Goal: Check status: Check status

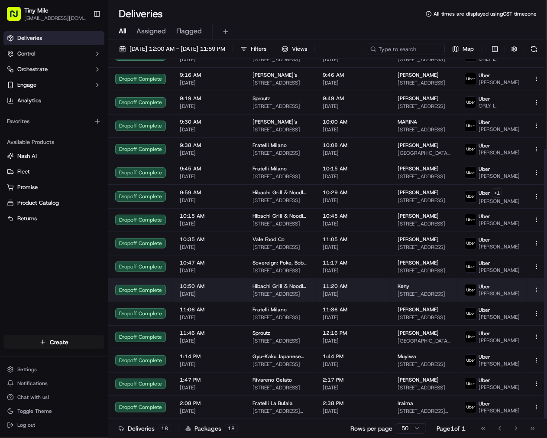
scroll to position [119, 0]
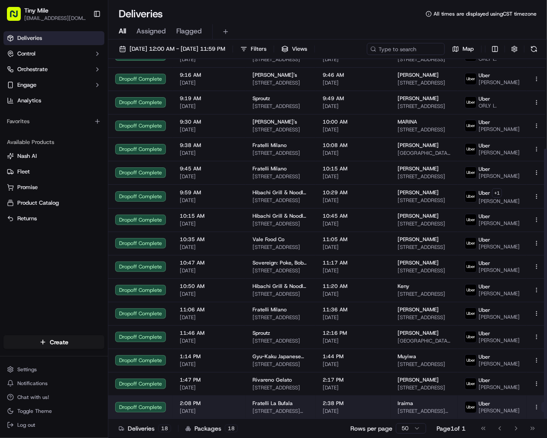
click at [542, 406] on button at bounding box center [547, 407] width 10 height 10
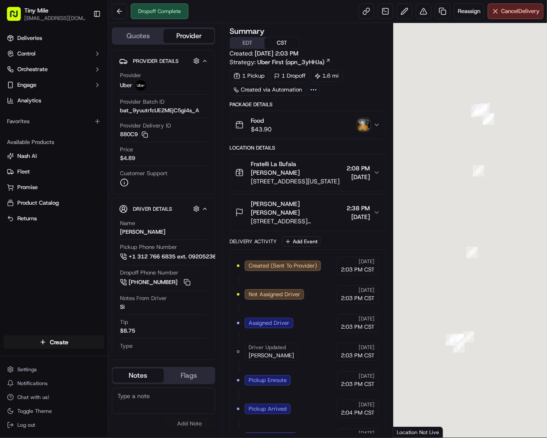
click at [364, 126] on img "button" at bounding box center [364, 125] width 12 height 12
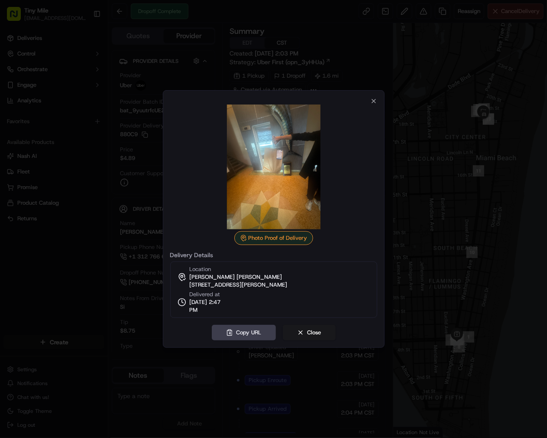
click at [64, 285] on div at bounding box center [273, 219] width 547 height 438
